Goal: Complete application form

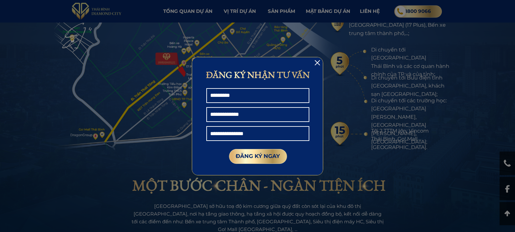
click at [318, 64] on div at bounding box center [317, 62] width 5 height 5
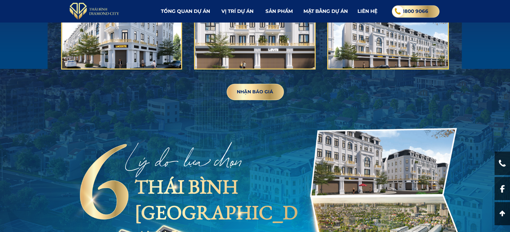
scroll to position [1848, 0]
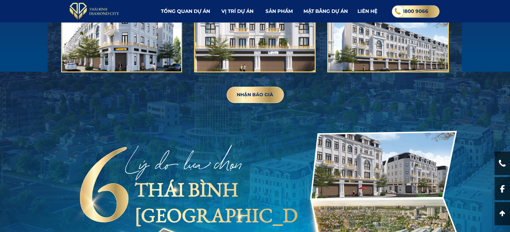
click at [253, 98] on p "NHẬN BÁO GIÁ" at bounding box center [255, 95] width 62 height 20
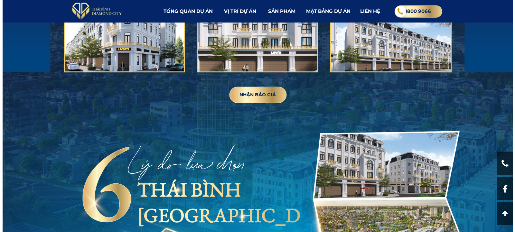
scroll to position [0, 0]
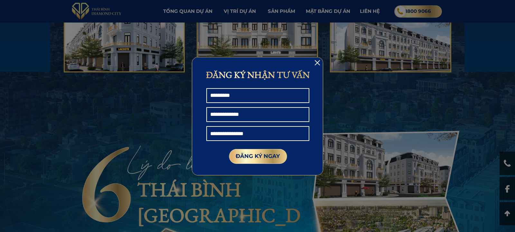
click at [251, 96] on input "text" at bounding box center [258, 96] width 99 height 14
type input "**********"
click at [243, 116] on input "tel" at bounding box center [258, 115] width 99 height 14
click at [244, 115] on input "tel" at bounding box center [258, 115] width 99 height 14
type input "**********"
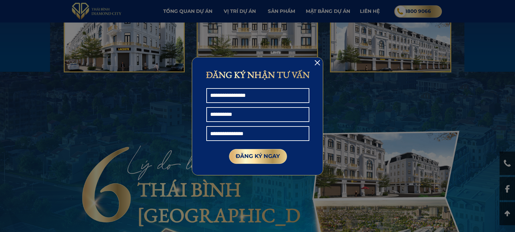
click at [258, 160] on p "ĐĂNG KÝ NGAY" at bounding box center [258, 156] width 60 height 16
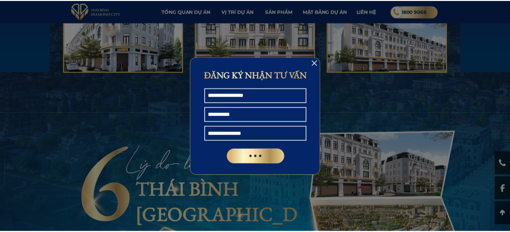
scroll to position [1848, 0]
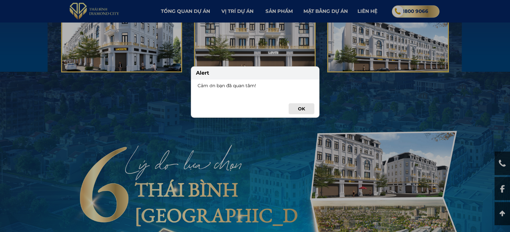
click at [300, 109] on button "OK" at bounding box center [302, 108] width 26 height 11
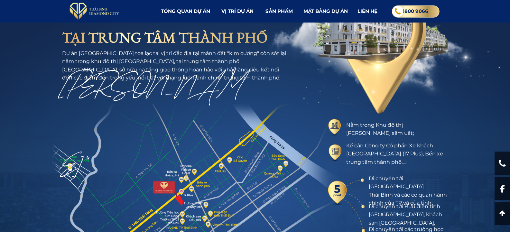
scroll to position [947, 0]
